Goal: Task Accomplishment & Management: Use online tool/utility

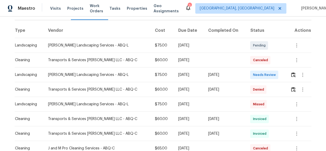
scroll to position [71, 0]
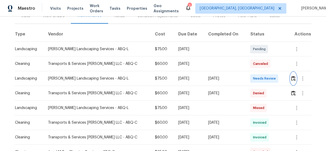
click at [292, 78] on img "button" at bounding box center [294, 78] width 4 height 5
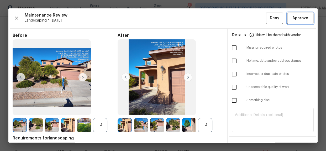
click at [298, 17] on span "Approve" at bounding box center [301, 18] width 16 height 7
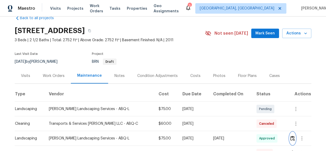
scroll to position [0, 0]
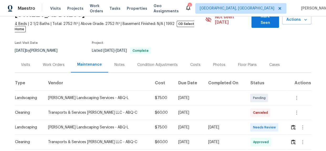
scroll to position [95, 0]
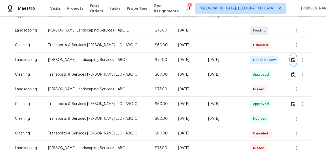
click at [293, 57] on img "button" at bounding box center [294, 59] width 4 height 5
click at [292, 57] on img "button" at bounding box center [294, 59] width 4 height 5
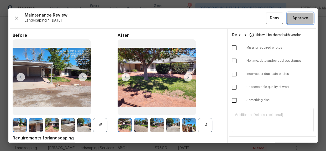
click at [292, 19] on span "Approve" at bounding box center [301, 18] width 18 height 7
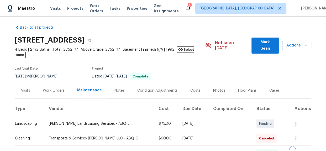
scroll to position [0, 0]
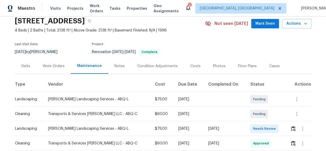
scroll to position [21, 0]
click at [292, 127] on img "button" at bounding box center [294, 128] width 4 height 5
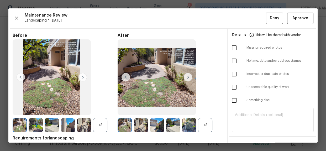
drag, startPoint x: 210, startPoint y: 3, endPoint x: 216, endPoint y: 16, distance: 14.7
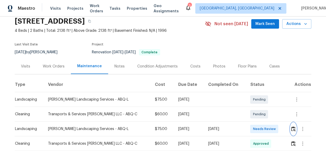
click at [292, 129] on img "button" at bounding box center [294, 128] width 4 height 5
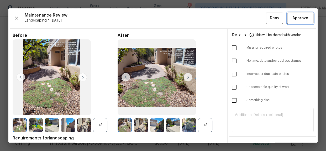
drag, startPoint x: 294, startPoint y: 18, endPoint x: 295, endPoint y: 23, distance: 4.7
click at [294, 18] on span "Approve" at bounding box center [301, 18] width 16 height 7
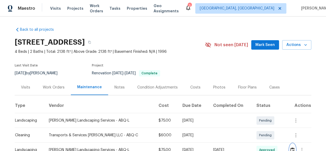
scroll to position [0, 0]
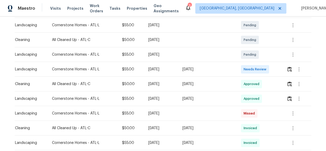
scroll to position [48, 0]
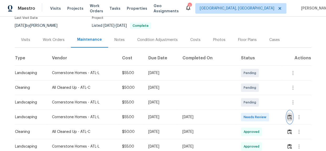
click at [289, 116] on img "button" at bounding box center [290, 117] width 4 height 5
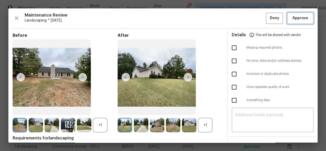
click at [296, 23] on button "Approve" at bounding box center [301, 18] width 26 height 11
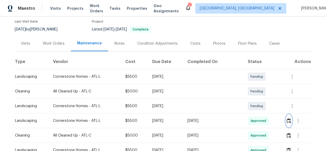
scroll to position [0, 0]
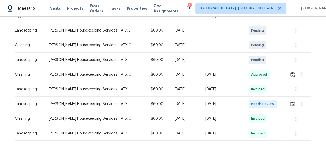
scroll to position [115, 0]
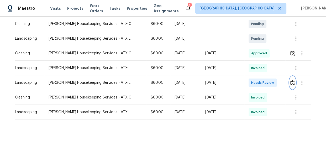
click at [291, 80] on img "button" at bounding box center [293, 82] width 4 height 5
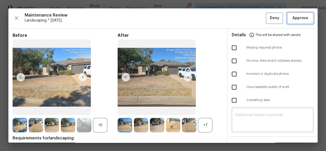
click at [295, 18] on span "Approve" at bounding box center [301, 18] width 16 height 7
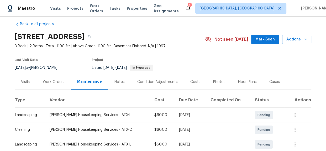
scroll to position [0, 0]
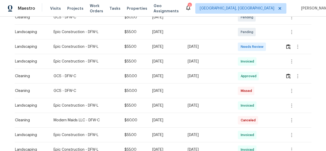
scroll to position [119, 0]
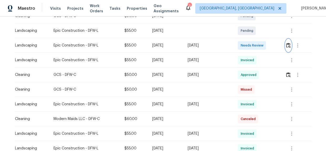
click at [287, 46] on img "button" at bounding box center [289, 45] width 4 height 5
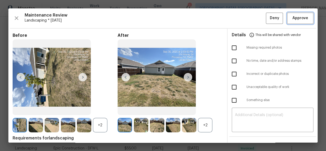
click at [294, 17] on span "Approve" at bounding box center [301, 18] width 16 height 7
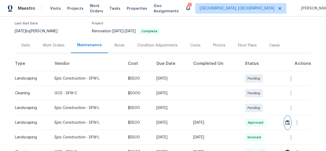
scroll to position [0, 0]
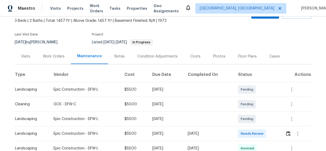
scroll to position [24, 0]
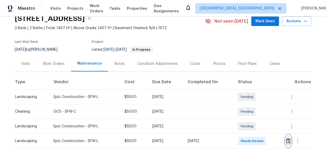
click at [287, 140] on img "button" at bounding box center [289, 141] width 4 height 5
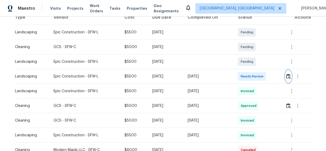
scroll to position [71, 0]
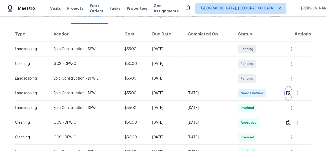
click at [289, 92] on img "button" at bounding box center [289, 93] width 4 height 5
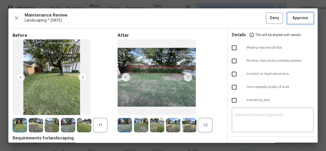
click at [301, 20] on span "Approve" at bounding box center [301, 18] width 16 height 7
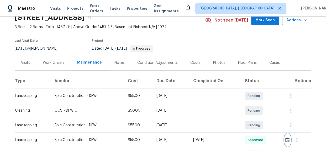
scroll to position [95, 0]
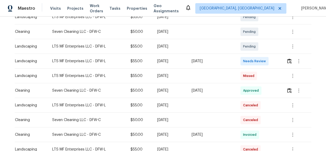
scroll to position [95, 0]
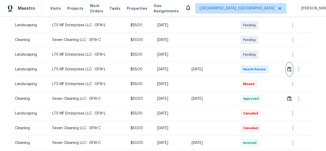
click at [289, 68] on img "button" at bounding box center [290, 69] width 4 height 5
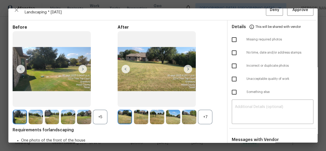
scroll to position [0, 0]
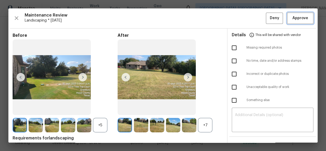
drag, startPoint x: 297, startPoint y: 22, endPoint x: 289, endPoint y: 24, distance: 8.6
click at [297, 22] on button "Approve" at bounding box center [301, 18] width 26 height 11
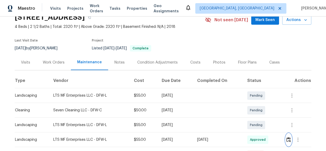
scroll to position [119, 0]
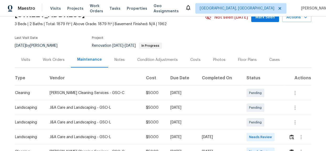
scroll to position [71, 0]
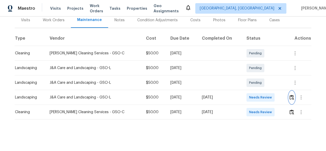
click at [290, 95] on img "button" at bounding box center [292, 97] width 4 height 5
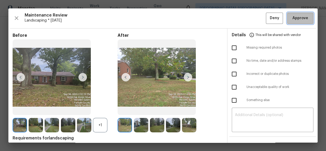
click at [300, 16] on span "Approve" at bounding box center [301, 18] width 16 height 7
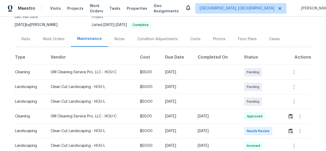
scroll to position [95, 0]
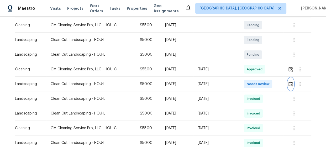
click at [289, 86] on img "button" at bounding box center [291, 83] width 4 height 5
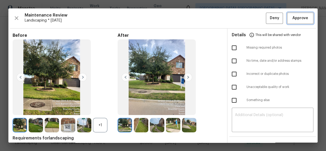
click at [301, 18] on span "Approve" at bounding box center [301, 18] width 16 height 7
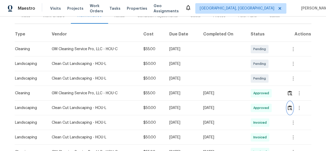
scroll to position [119, 0]
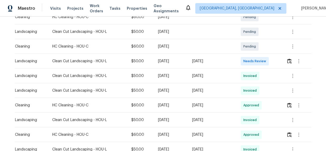
scroll to position [119, 0]
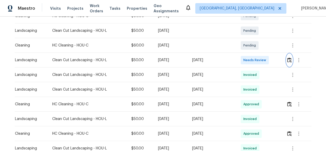
click at [288, 62] on img "button" at bounding box center [290, 60] width 4 height 5
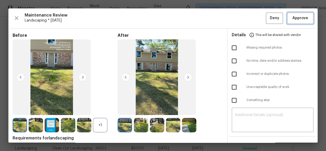
click at [296, 17] on span "Approve" at bounding box center [301, 18] width 16 height 7
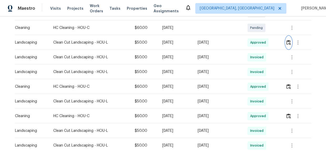
scroll to position [143, 0]
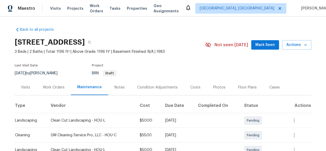
scroll to position [95, 0]
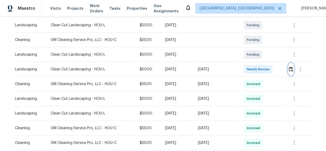
click at [292, 71] on img "button" at bounding box center [291, 69] width 4 height 5
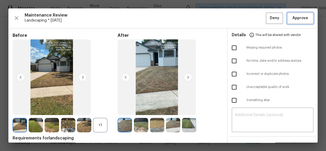
click at [299, 19] on span "Approve" at bounding box center [301, 18] width 16 height 7
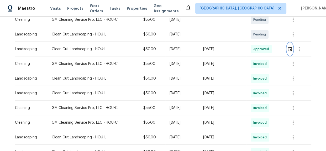
scroll to position [119, 0]
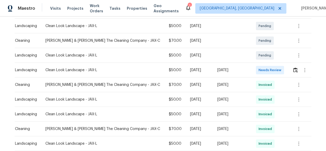
scroll to position [119, 0]
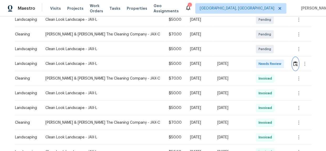
click at [293, 63] on button "button" at bounding box center [296, 64] width 6 height 13
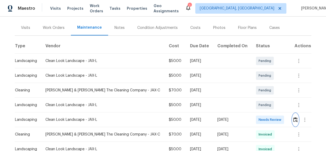
scroll to position [71, 0]
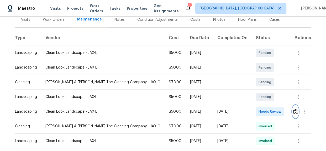
click at [294, 109] on img "button" at bounding box center [296, 111] width 4 height 5
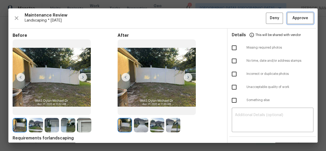
click at [290, 22] on button "Approve" at bounding box center [301, 18] width 26 height 11
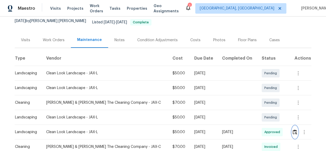
scroll to position [0, 0]
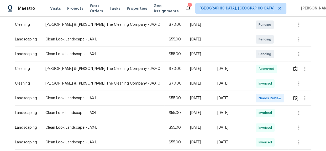
scroll to position [119, 0]
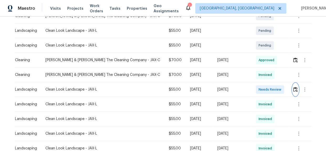
click at [294, 90] on img "button" at bounding box center [296, 89] width 4 height 5
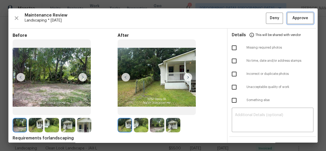
click at [298, 22] on button "Approve" at bounding box center [301, 18] width 26 height 11
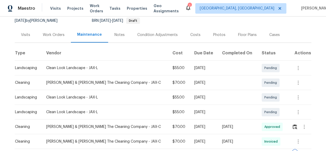
scroll to position [0, 0]
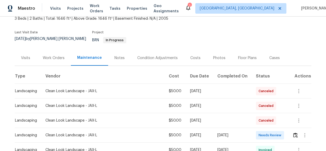
scroll to position [95, 0]
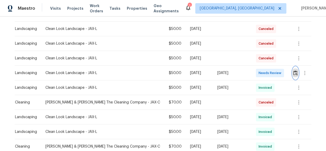
click at [293, 71] on button "button" at bounding box center [296, 73] width 6 height 13
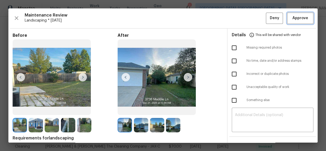
click at [303, 17] on span "Approve" at bounding box center [301, 18] width 16 height 7
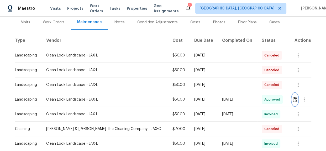
scroll to position [0, 0]
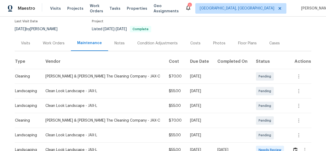
scroll to position [119, 0]
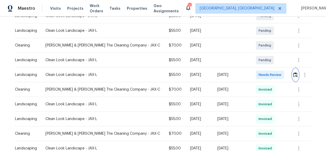
click at [294, 76] on img "button" at bounding box center [296, 74] width 4 height 5
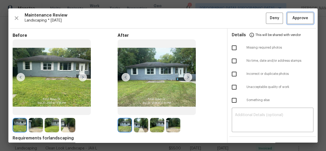
drag, startPoint x: 294, startPoint y: 18, endPoint x: 294, endPoint y: 28, distance: 10.5
click at [294, 18] on span "Approve" at bounding box center [301, 18] width 16 height 7
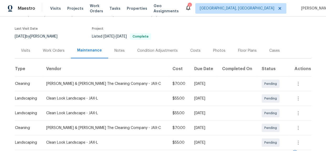
scroll to position [0, 0]
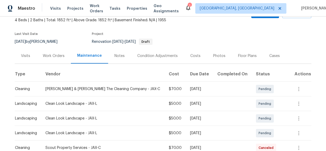
scroll to position [95, 0]
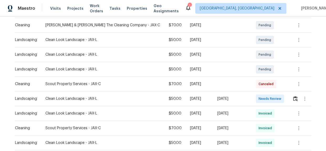
click at [289, 99] on td at bounding box center [300, 98] width 23 height 15
click at [294, 99] on img "button" at bounding box center [296, 98] width 4 height 5
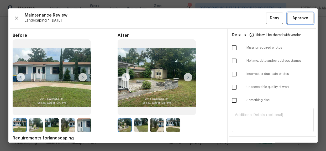
drag, startPoint x: 297, startPoint y: 17, endPoint x: 297, endPoint y: 22, distance: 4.7
click at [297, 17] on span "Approve" at bounding box center [301, 18] width 16 height 7
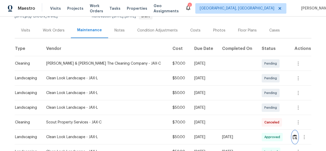
scroll to position [0, 0]
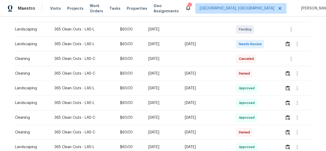
scroll to position [95, 0]
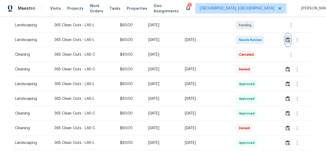
click at [286, 39] on img "button" at bounding box center [288, 39] width 4 height 5
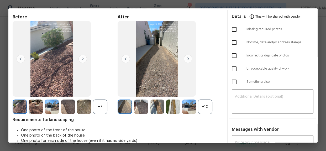
scroll to position [0, 0]
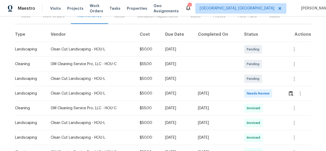
scroll to position [71, 0]
click at [292, 93] on img "button" at bounding box center [291, 93] width 4 height 5
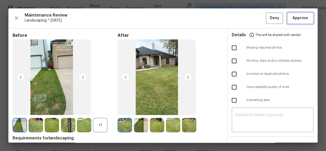
click at [302, 19] on span "Approve" at bounding box center [301, 18] width 16 height 7
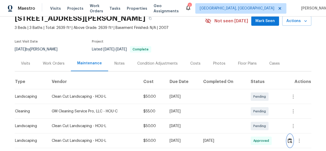
scroll to position [95, 0]
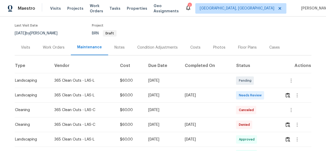
scroll to position [95, 0]
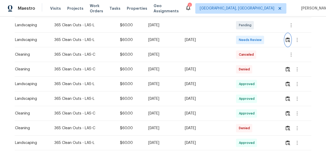
click at [288, 41] on img "button" at bounding box center [288, 39] width 4 height 5
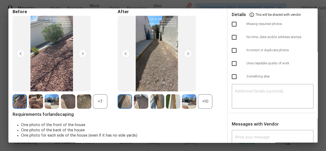
scroll to position [0, 0]
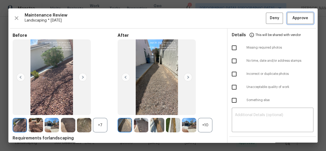
click at [307, 17] on button "Approve" at bounding box center [301, 18] width 26 height 11
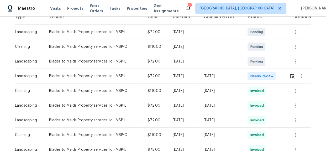
scroll to position [95, 0]
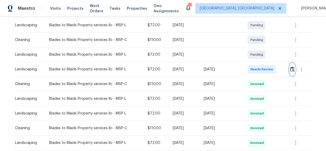
click at [290, 69] on button "button" at bounding box center [293, 69] width 6 height 13
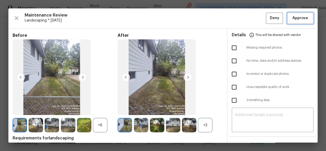
click at [296, 20] on span "Approve" at bounding box center [301, 18] width 16 height 7
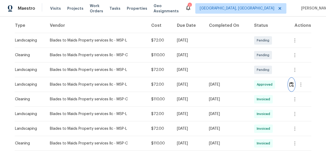
scroll to position [0, 0]
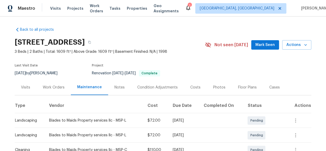
scroll to position [71, 0]
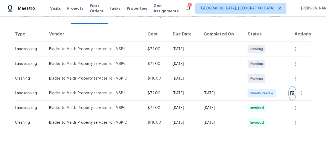
click at [292, 93] on img "button" at bounding box center [292, 93] width 4 height 5
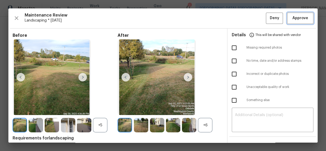
click at [293, 20] on span "Approve" at bounding box center [301, 18] width 16 height 7
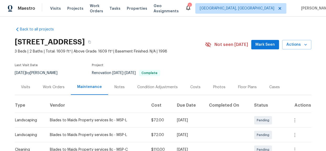
scroll to position [0, 0]
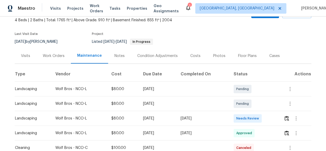
scroll to position [95, 0]
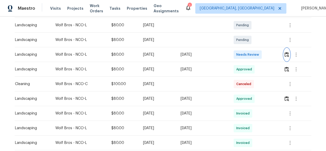
click at [288, 54] on img "button" at bounding box center [287, 54] width 4 height 5
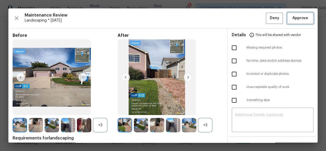
click at [297, 18] on span "Approve" at bounding box center [301, 18] width 16 height 7
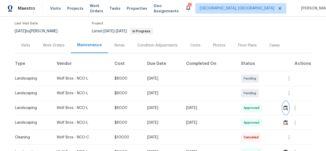
scroll to position [0, 0]
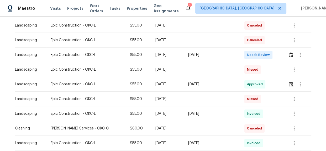
scroll to position [95, 0]
click at [289, 53] on img "button" at bounding box center [291, 54] width 4 height 5
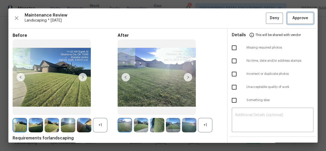
click at [301, 21] on span "Approve" at bounding box center [301, 18] width 16 height 7
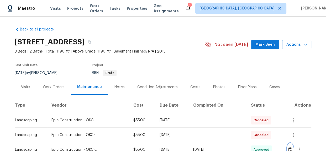
scroll to position [0, 0]
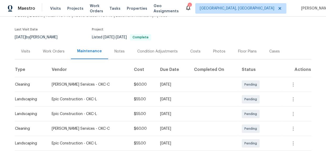
scroll to position [95, 0]
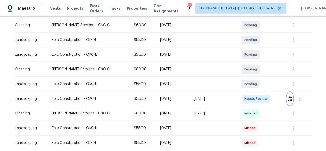
click at [289, 100] on img "button" at bounding box center [290, 98] width 4 height 5
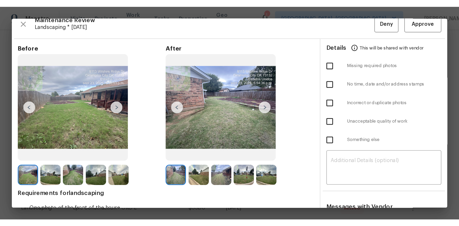
scroll to position [0, 0]
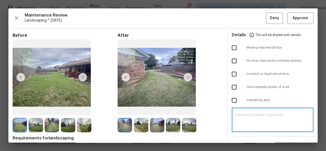
click at [253, 122] on textarea at bounding box center [272, 120] width 75 height 15
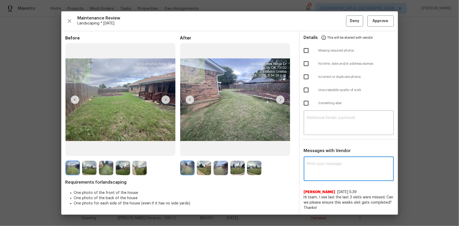
click at [311, 151] on textarea at bounding box center [349, 169] width 84 height 15
paste textarea "Maintenance Audit Team: Hello! Unfortunately, this landscaping visit completed …"
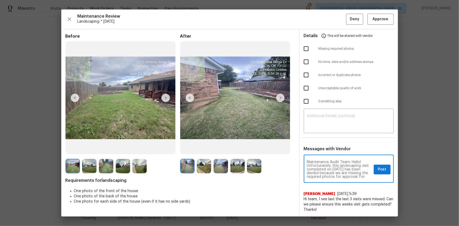
scroll to position [59, 0]
type textarea "Maintenance Audit Team: Hello! Unfortunately, this landscaping visit completed …"
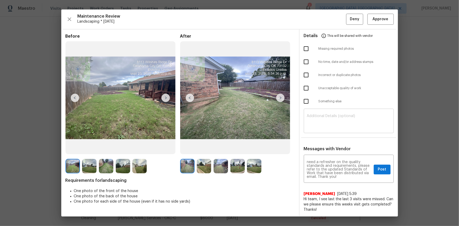
click at [314, 130] on div "​" at bounding box center [349, 121] width 90 height 23
paste textarea "Maintenance Audit Team: Hello! Unfortunately, this landscaping visit completed …"
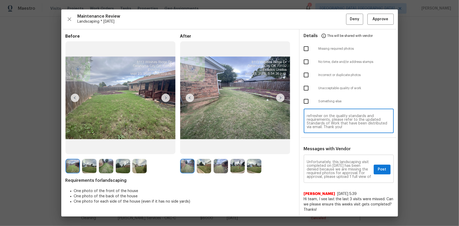
scroll to position [0, 0]
type textarea "Maintenance Audit Team: Hello! Unfortunately, this landscaping visit completed …"
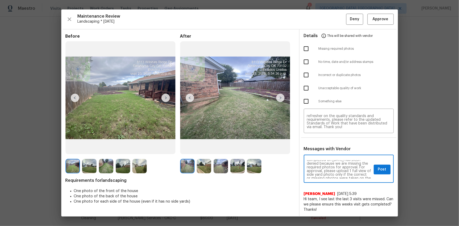
scroll to position [19, 0]
click at [326, 151] on span "Post" at bounding box center [382, 169] width 8 height 7
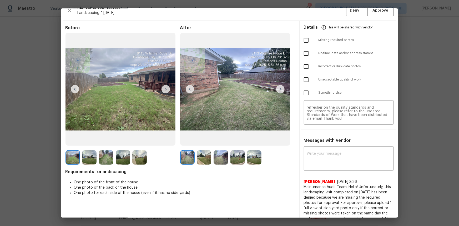
scroll to position [0, 0]
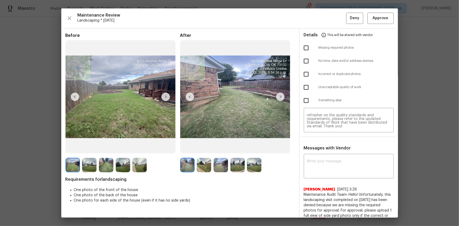
click at [300, 47] on input "checkbox" at bounding box center [305, 47] width 11 height 11
checkbox input "true"
click at [326, 19] on button "Deny" at bounding box center [354, 18] width 17 height 11
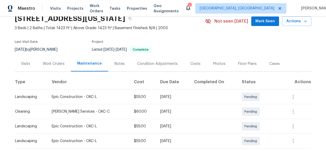
scroll to position [71, 0]
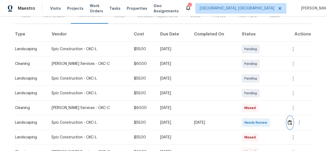
click at [288, 122] on img "button" at bounding box center [290, 122] width 4 height 5
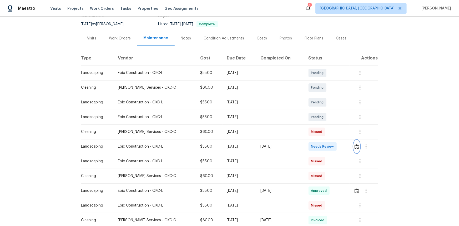
scroll to position [24, 0]
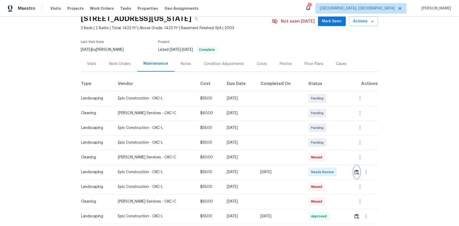
click at [326, 151] on img "button" at bounding box center [356, 172] width 4 height 5
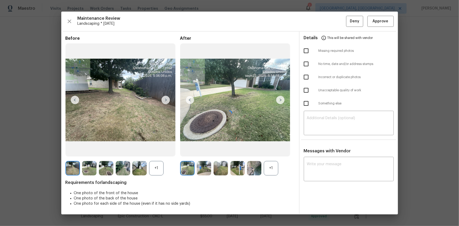
click at [313, 151] on div at bounding box center [229, 113] width 336 height 203
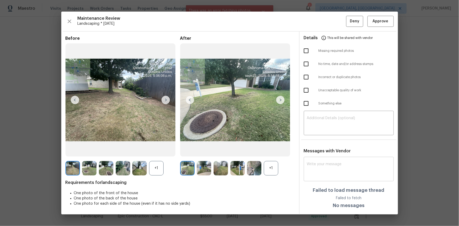
click at [318, 151] on textarea at bounding box center [349, 169] width 84 height 15
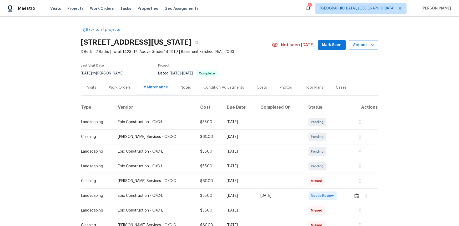
scroll to position [24, 0]
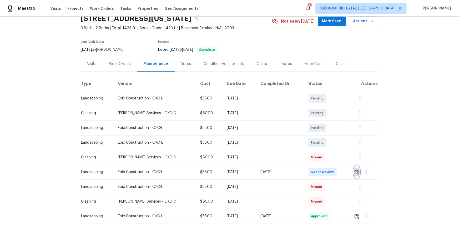
click at [354, 170] on img "button" at bounding box center [356, 172] width 4 height 5
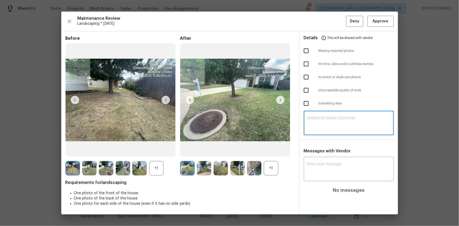
click at [319, 123] on textarea at bounding box center [349, 123] width 84 height 15
paste textarea "Maintenance Audit Team: Hello! Unfortunately, this landscaping visit completed …"
type textarea "Maintenance Audit Team: Hello! Unfortunately, this landscaping visit completed …"
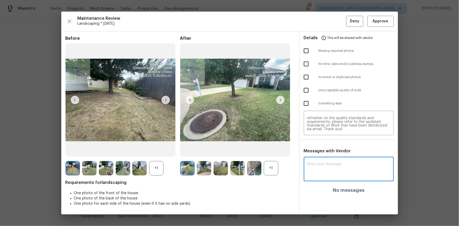
click at [311, 169] on textarea at bounding box center [349, 169] width 84 height 15
paste textarea "Maintenance Audit Team: Hello! Unfortunately, this landscaping visit completed …"
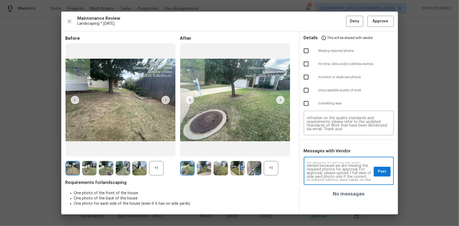
scroll to position [19, 0]
type textarea "Maintenance Audit Team: Hello! Unfortunately, this landscaping visit completed …"
click at [379, 172] on span "Post" at bounding box center [382, 171] width 8 height 7
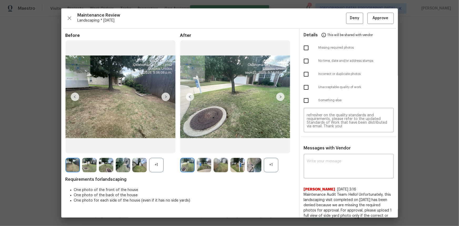
scroll to position [0, 0]
click at [304, 50] on input "checkbox" at bounding box center [305, 47] width 11 height 11
checkbox input "true"
click at [346, 18] on button "Deny" at bounding box center [354, 18] width 17 height 11
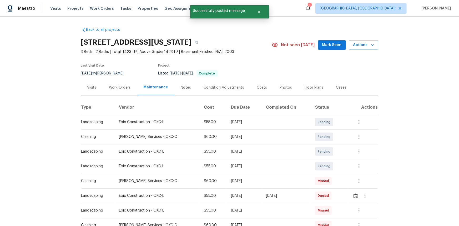
click at [289, 26] on div "Back to all projects 13625 Bell Ave, Oklahoma City, OK 73142 3 Beds | 2 Baths |…" at bounding box center [229, 223] width 297 height 401
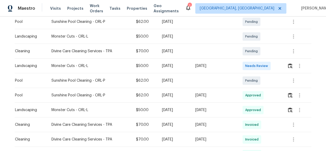
scroll to position [143, 0]
click at [289, 64] on img "button" at bounding box center [290, 65] width 4 height 5
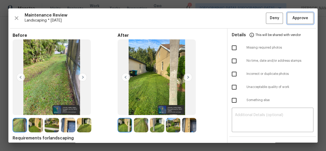
drag, startPoint x: 301, startPoint y: 18, endPoint x: 300, endPoint y: 28, distance: 9.5
click at [301, 18] on span "Approve" at bounding box center [301, 18] width 16 height 7
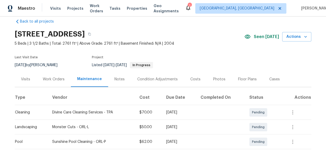
scroll to position [0, 0]
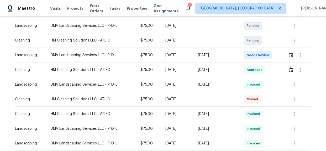
scroll to position [95, 0]
click at [291, 55] on img "button" at bounding box center [291, 54] width 4 height 5
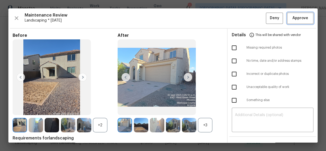
click at [295, 18] on span "Approve" at bounding box center [301, 18] width 16 height 7
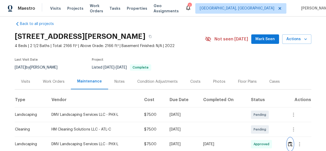
scroll to position [0, 0]
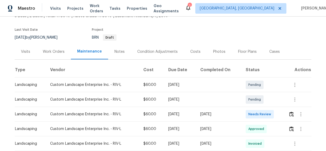
scroll to position [71, 0]
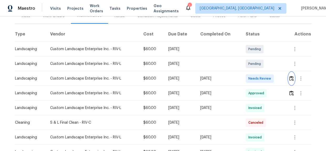
click at [290, 80] on img "button" at bounding box center [292, 78] width 4 height 5
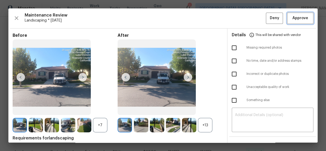
drag, startPoint x: 299, startPoint y: 18, endPoint x: 294, endPoint y: 18, distance: 4.7
click at [299, 18] on span "Approve" at bounding box center [301, 18] width 16 height 7
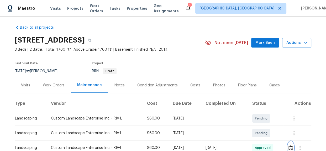
scroll to position [0, 0]
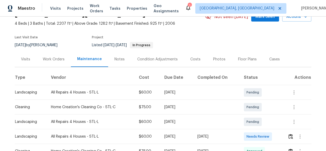
scroll to position [95, 0]
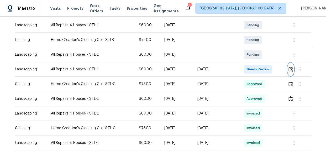
click at [289, 67] on img "button" at bounding box center [291, 69] width 4 height 5
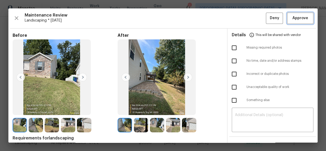
click at [294, 20] on span "Approve" at bounding box center [301, 18] width 16 height 7
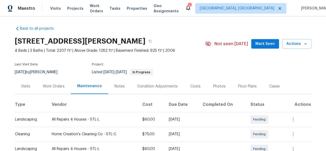
scroll to position [0, 0]
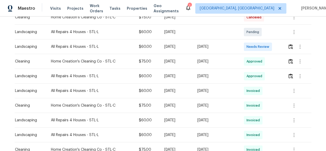
scroll to position [119, 0]
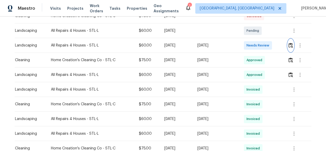
click at [289, 45] on img "button" at bounding box center [291, 45] width 4 height 5
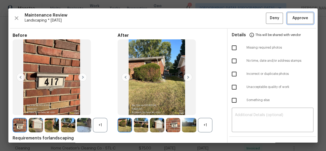
drag, startPoint x: 302, startPoint y: 18, endPoint x: 298, endPoint y: 19, distance: 4.0
click at [302, 18] on span "Approve" at bounding box center [301, 18] width 16 height 7
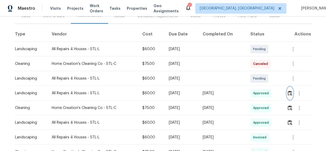
scroll to position [0, 0]
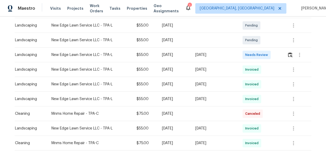
scroll to position [95, 0]
click at [292, 55] on img "button" at bounding box center [290, 54] width 4 height 5
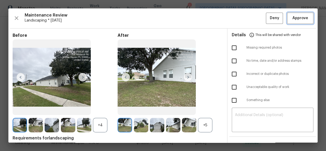
click at [297, 19] on span "Approve" at bounding box center [301, 18] width 16 height 7
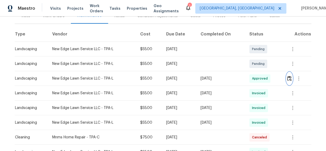
scroll to position [0, 0]
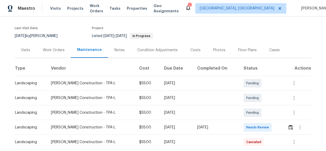
scroll to position [71, 0]
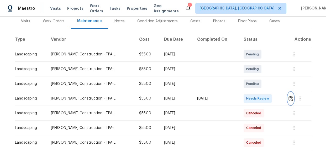
click at [290, 96] on img "button" at bounding box center [291, 98] width 4 height 5
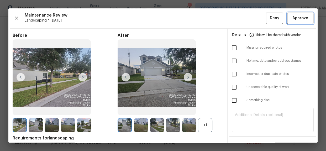
click at [297, 19] on span "Approve" at bounding box center [301, 18] width 16 height 7
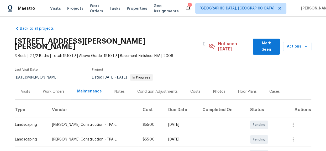
scroll to position [0, 0]
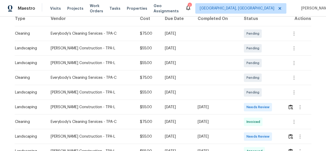
scroll to position [95, 0]
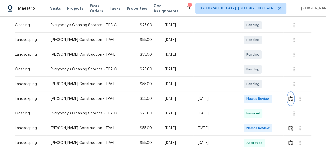
click at [292, 100] on img "button" at bounding box center [291, 98] width 4 height 5
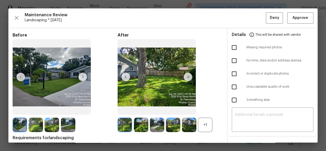
scroll to position [0, 0]
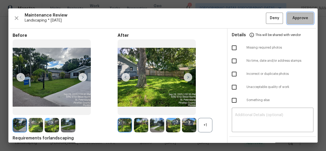
click at [299, 20] on span "Approve" at bounding box center [301, 18] width 16 height 7
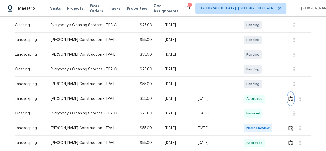
scroll to position [119, 0]
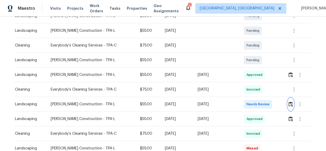
click at [290, 108] on button "button" at bounding box center [291, 104] width 6 height 13
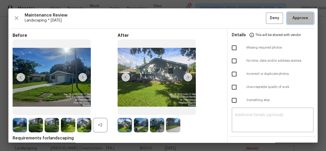
drag, startPoint x: 292, startPoint y: 21, endPoint x: 323, endPoint y: 47, distance: 41.0
click at [293, 21] on span "Approve" at bounding box center [301, 18] width 16 height 7
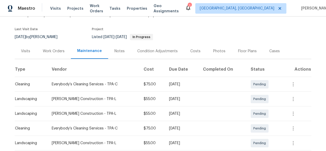
scroll to position [0, 0]
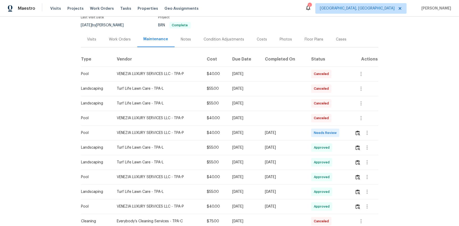
scroll to position [48, 0]
click at [326, 133] on img "button" at bounding box center [357, 133] width 4 height 5
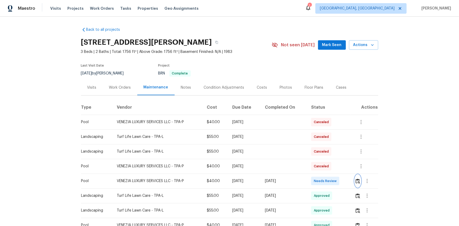
scroll to position [0, 0]
click at [326, 151] on img "button" at bounding box center [357, 180] width 4 height 5
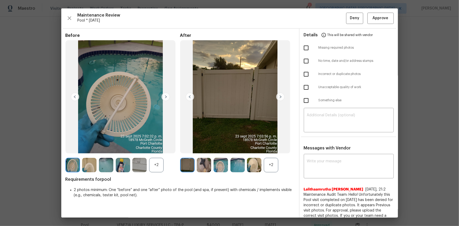
click at [234, 151] on img at bounding box center [237, 165] width 14 height 14
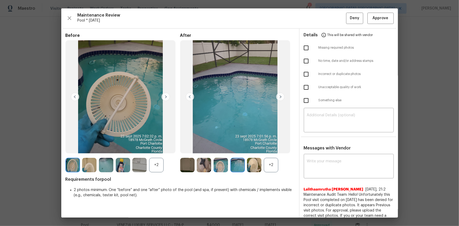
click at [267, 151] on div "+2" at bounding box center [271, 165] width 14 height 14
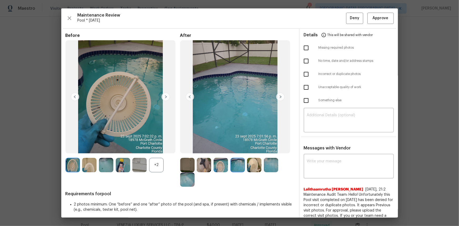
click at [188, 151] on img at bounding box center [187, 179] width 14 height 14
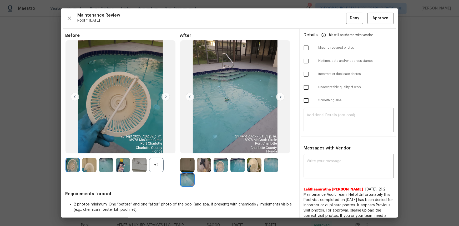
click at [188, 151] on img at bounding box center [187, 179] width 14 height 14
click at [138, 151] on img at bounding box center [139, 165] width 14 height 14
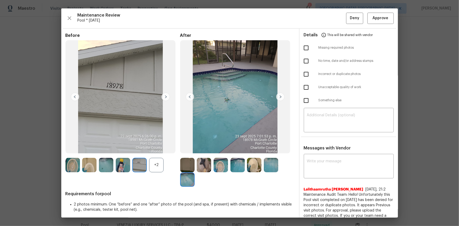
click at [138, 151] on img at bounding box center [139, 165] width 14 height 14
click at [326, 18] on span "Approve" at bounding box center [380, 18] width 16 height 7
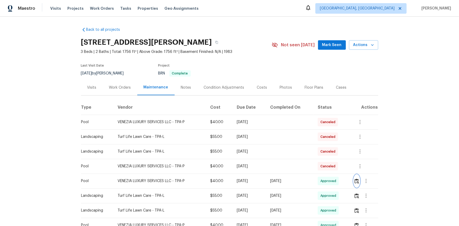
click at [326, 151] on img "button" at bounding box center [356, 180] width 4 height 5
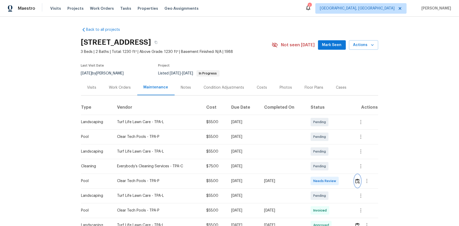
click at [326, 151] on img "button" at bounding box center [357, 180] width 4 height 5
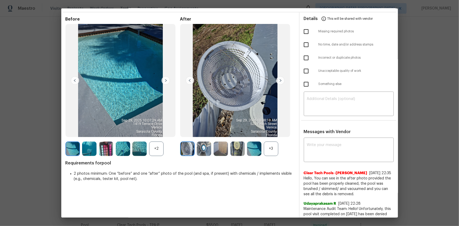
scroll to position [24, 0]
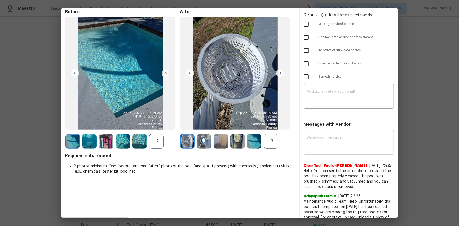
click at [310, 140] on textarea at bounding box center [349, 143] width 84 height 15
paste textarea "Maintenance Audit Team: Hello! Unfortunately, this pool visit completed on [DAT…"
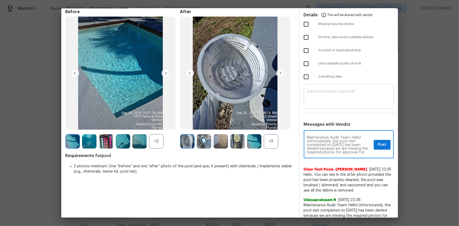
scroll to position [63, 0]
type textarea "Maintenance Audit Team: Hello! Unfortunately, this pool visit completed on [DAT…"
click at [309, 99] on textarea at bounding box center [349, 97] width 84 height 15
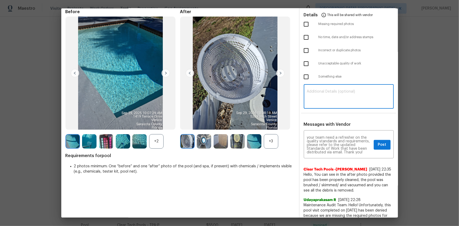
paste textarea "Maintenance Audit Team: Hello! Unfortunately, this pool visit completed on [DAT…"
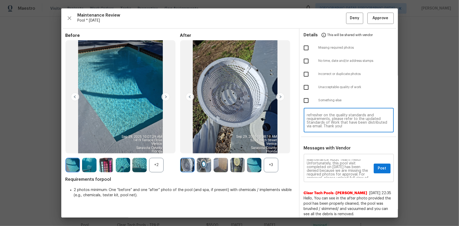
scroll to position [0, 0]
type textarea "Maintenance Audit Team: Hello! Unfortunately, this pool visit completed on [DAT…"
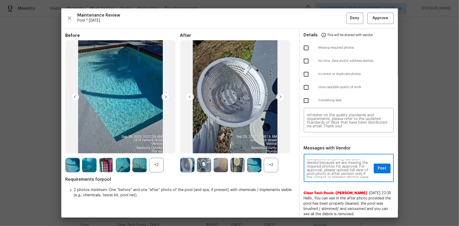
scroll to position [19, 0]
click at [326, 151] on span "Post" at bounding box center [382, 168] width 8 height 7
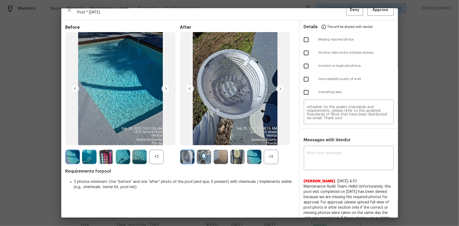
scroll to position [0, 0]
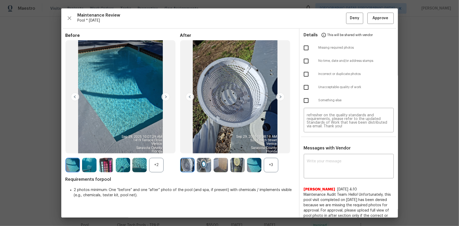
click at [305, 45] on input "checkbox" at bounding box center [305, 47] width 11 height 11
checkbox input "true"
click at [326, 18] on span "Deny" at bounding box center [354, 18] width 9 height 7
